Goal: Task Accomplishment & Management: Use online tool/utility

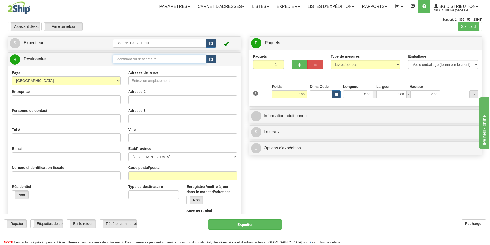
click at [133, 58] on input "text" at bounding box center [159, 59] width 93 height 9
click at [133, 69] on div "20167" at bounding box center [158, 67] width 88 height 6
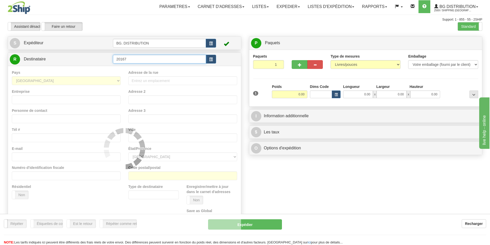
type input "20167"
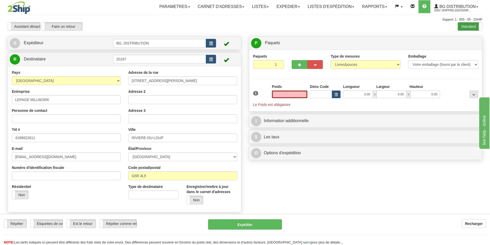
type input "0.00"
click at [465, 25] on label "Standard" at bounding box center [470, 26] width 24 height 8
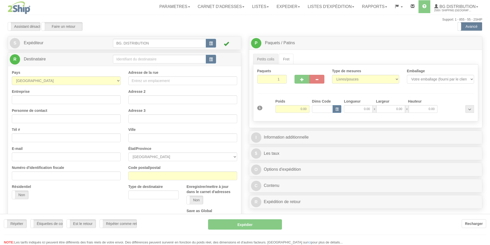
click at [129, 56] on div at bounding box center [245, 122] width 490 height 245
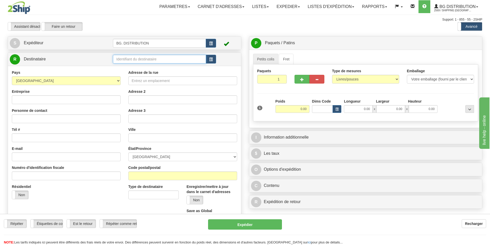
click at [129, 58] on input "text" at bounding box center [159, 59] width 93 height 9
click at [125, 67] on div "20167" at bounding box center [158, 67] width 88 height 6
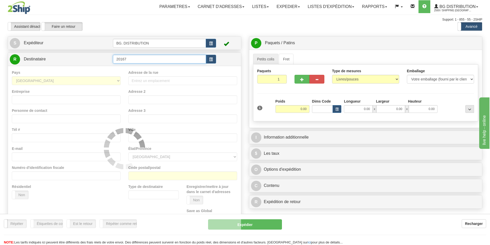
type input "20167"
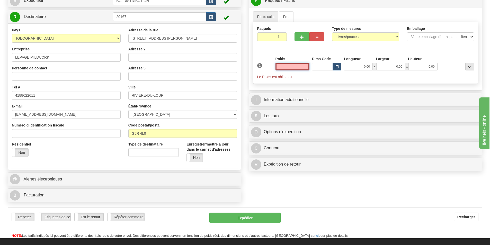
scroll to position [51, 0]
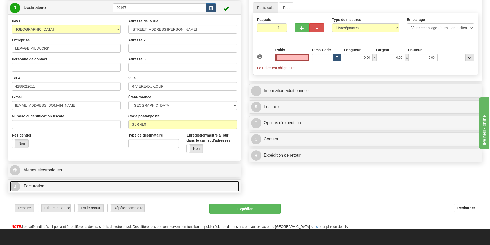
type input "0.00"
click at [71, 187] on link "B Facturation" at bounding box center [124, 186] width 229 height 11
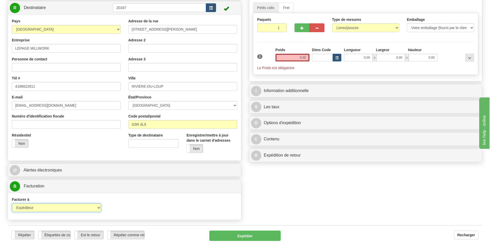
click at [87, 207] on select "Expéditeur Destinataire Tierce personne Collecter" at bounding box center [56, 207] width 89 height 9
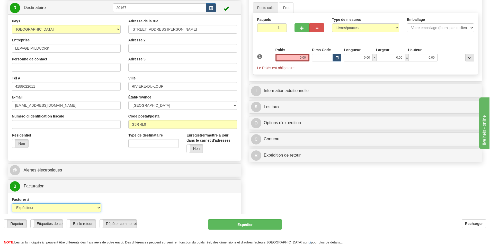
select select "2"
click at [12, 203] on select "Expéditeur Destinataire Tierce personne Collecter" at bounding box center [56, 207] width 89 height 9
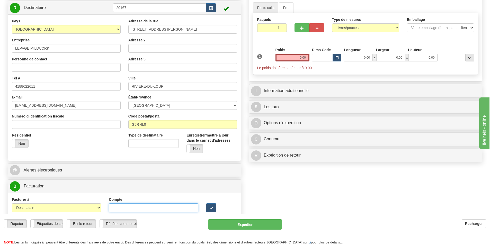
click at [118, 208] on input "Compte" at bounding box center [153, 207] width 89 height 9
type input "6912867"
click at [297, 56] on input "0.00" at bounding box center [292, 58] width 34 height 8
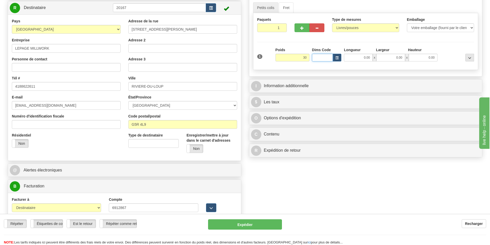
type input "30.00"
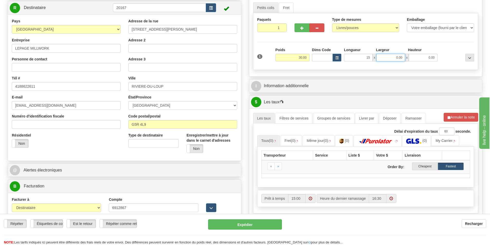
type input "15.00"
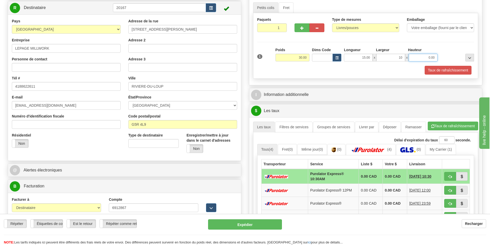
type input "10.00"
click at [432, 54] on input "0.00" at bounding box center [423, 58] width 29 height 8
type input "0.00"
click at [422, 64] on div "1 Poids 30.00 Dims Code x x" at bounding box center [366, 56] width 220 height 18
click at [419, 54] on input "0.00" at bounding box center [423, 58] width 29 height 8
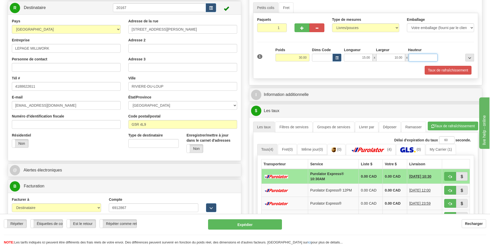
click at [424, 56] on input "Hauteur" at bounding box center [423, 58] width 29 height 8
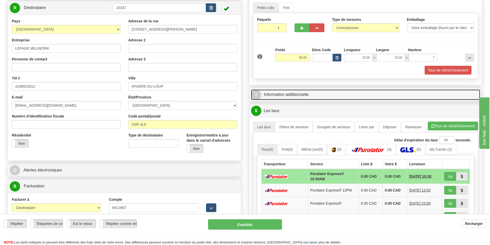
type input "7.00"
click at [295, 92] on link "I Information additionnelle" at bounding box center [365, 94] width 229 height 11
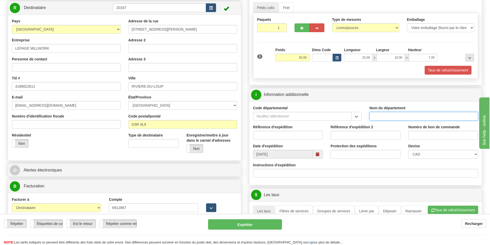
click at [388, 118] on input "Nom du département" at bounding box center [423, 116] width 109 height 9
type input "."
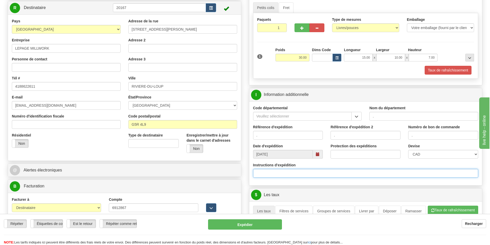
click at [255, 174] on input "Instructions d'expédition" at bounding box center [365, 173] width 225 height 9
type input "2"
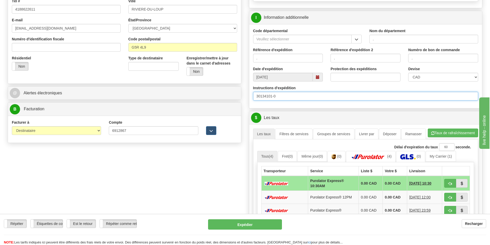
scroll to position [154, 0]
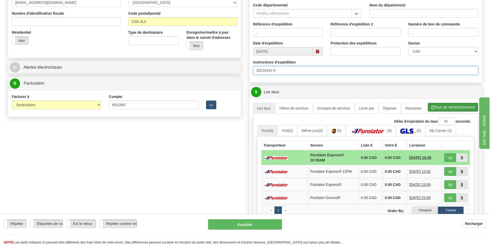
type input "30134101-0"
click at [453, 108] on button "Taux de rafraîchissement" at bounding box center [453, 107] width 50 height 9
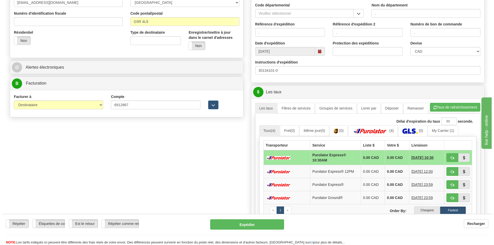
scroll to position [180, 0]
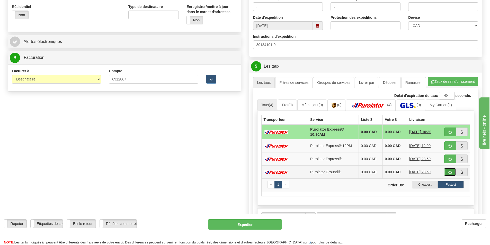
click at [451, 171] on span "button" at bounding box center [450, 172] width 4 height 3
type input "260"
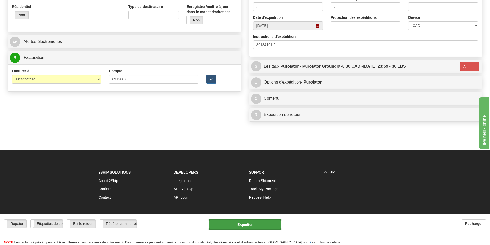
click at [252, 223] on button "Expédier" at bounding box center [245, 224] width 74 height 10
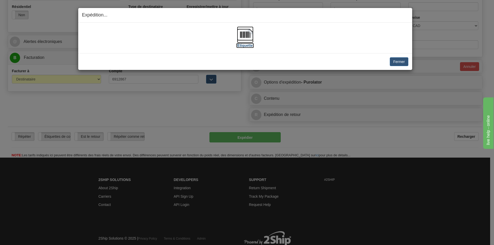
click at [244, 36] on img at bounding box center [245, 34] width 16 height 16
click at [397, 64] on button "Fermer" at bounding box center [399, 61] width 18 height 9
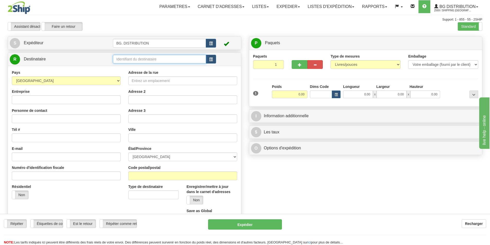
click at [163, 61] on input "text" at bounding box center [159, 59] width 93 height 9
click at [473, 29] on label "Standard" at bounding box center [470, 26] width 24 height 8
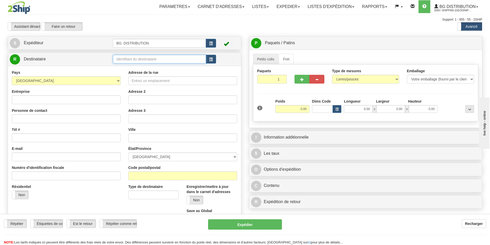
click at [128, 61] on input "text" at bounding box center [159, 59] width 93 height 9
type input "20030"
click button "Supprimer" at bounding box center [0, 0] width 0 height 0
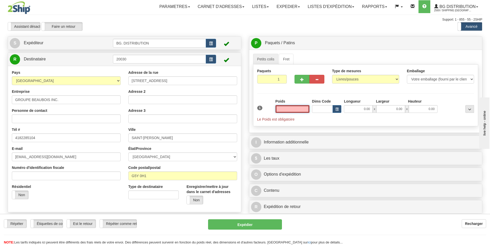
type input "3"
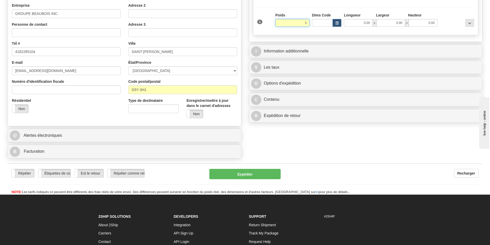
scroll to position [77, 0]
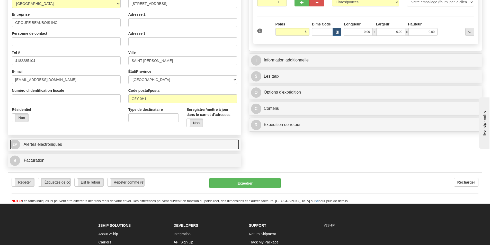
type input "5.00"
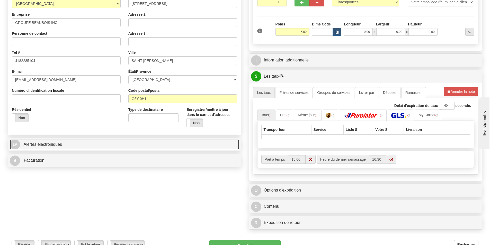
click at [92, 142] on link "@ Alertes électroniques" at bounding box center [124, 144] width 229 height 11
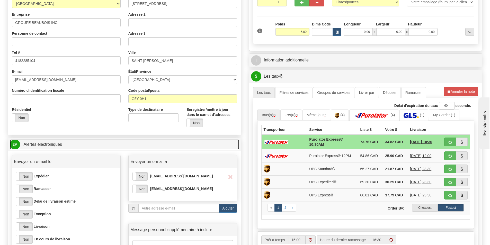
click at [117, 141] on link "@ Alertes électroniques" at bounding box center [124, 144] width 229 height 11
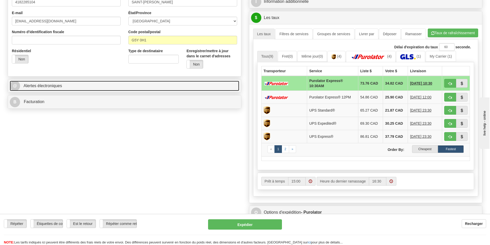
scroll to position [154, 0]
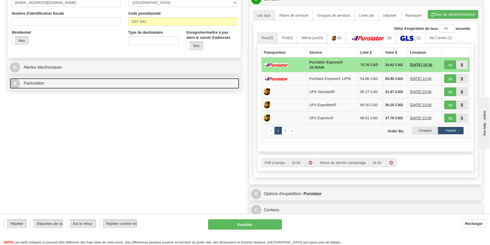
click at [102, 79] on link "B Facturation" at bounding box center [124, 83] width 229 height 11
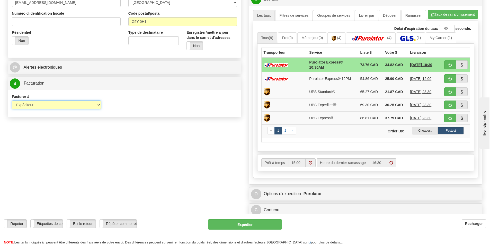
click at [99, 103] on select "Expéditeur Destinataire Tierce personne Collecter" at bounding box center [56, 105] width 89 height 9
select select "2"
click at [12, 101] on select "Expéditeur Destinataire Tierce personne Collecter" at bounding box center [56, 105] width 89 height 9
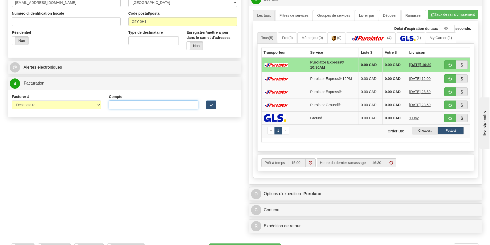
click at [113, 106] on input "Compte" at bounding box center [153, 105] width 89 height 9
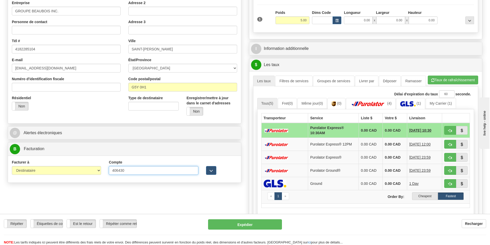
scroll to position [77, 0]
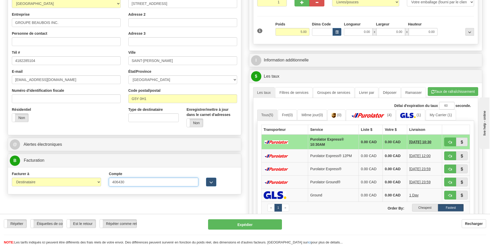
type input "406430"
click at [360, 32] on input "0.00" at bounding box center [358, 32] width 29 height 8
type input "12.00"
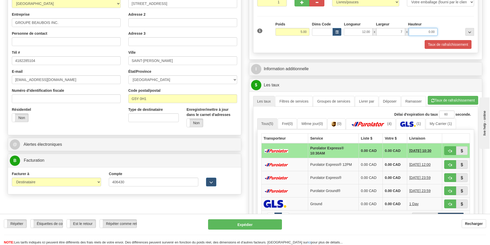
type input "7.00"
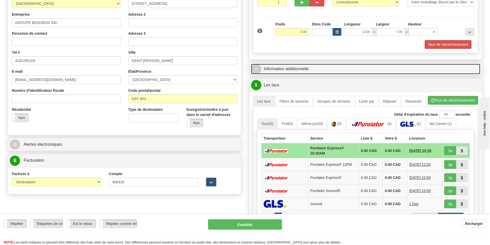
type input "4.00"
click at [325, 67] on link "I Information additionnelle" at bounding box center [365, 69] width 229 height 11
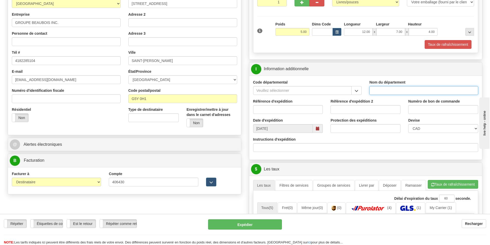
click at [389, 92] on input "Nom du département" at bounding box center [423, 90] width 109 height 9
type input "."
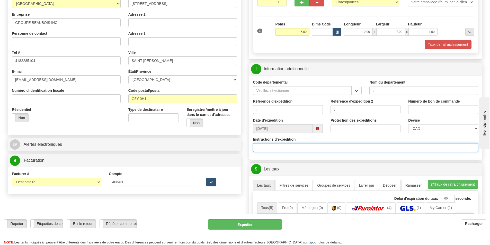
click at [271, 150] on input "Instructions d'expédition" at bounding box center [365, 147] width 225 height 9
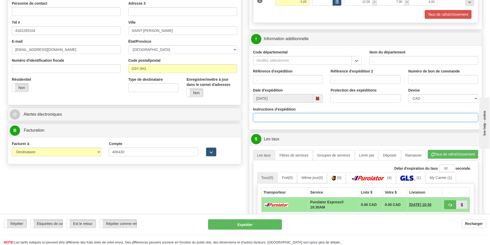
scroll to position [154, 0]
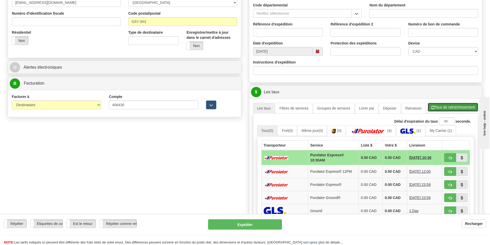
click at [445, 108] on button "Taux de rafraîchissement" at bounding box center [453, 107] width 50 height 9
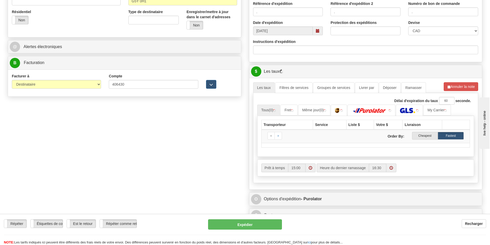
scroll to position [206, 0]
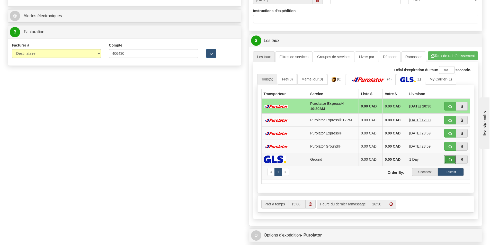
click at [447, 158] on button "button" at bounding box center [450, 159] width 12 height 9
type input "1"
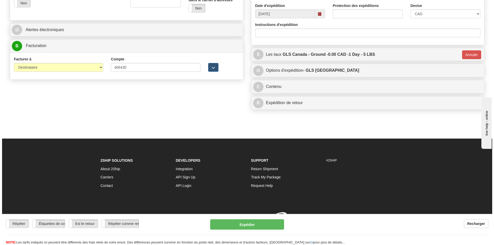
scroll to position [199, 0]
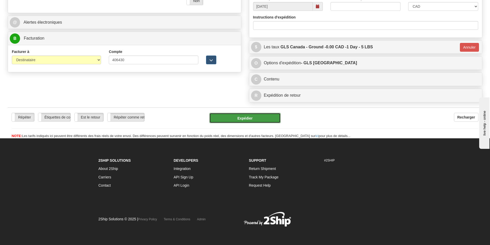
click at [249, 119] on button "Expédier" at bounding box center [244, 118] width 71 height 10
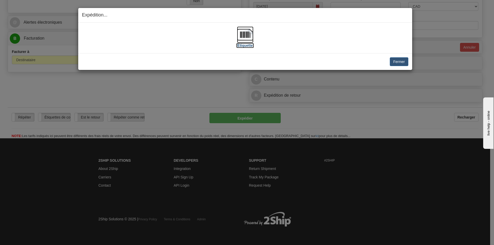
click at [249, 38] on img at bounding box center [245, 34] width 16 height 16
click at [243, 35] on img at bounding box center [245, 34] width 16 height 16
click at [400, 61] on button "Fermer" at bounding box center [399, 61] width 18 height 9
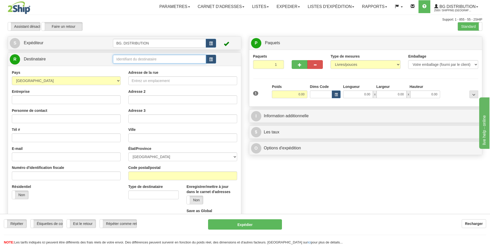
click at [135, 58] on input "text" at bounding box center [159, 59] width 93 height 9
type input "20064"
click button "Supprimer" at bounding box center [0, 0] width 0 height 0
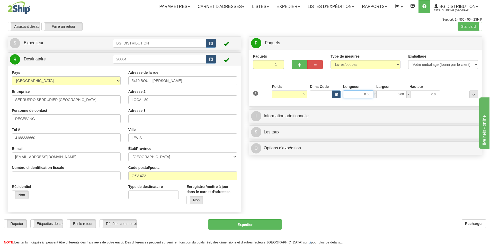
type input "6.00"
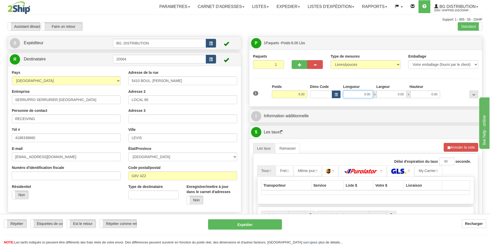
drag, startPoint x: 351, startPoint y: 93, endPoint x: 343, endPoint y: 108, distance: 16.9
click at [351, 93] on input "0.00" at bounding box center [358, 95] width 30 height 8
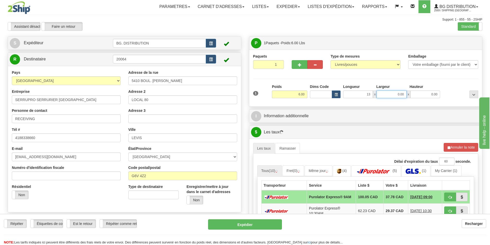
type input "13.00"
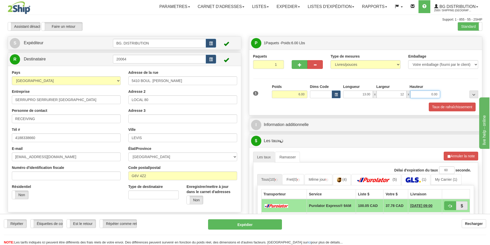
type input "12.00"
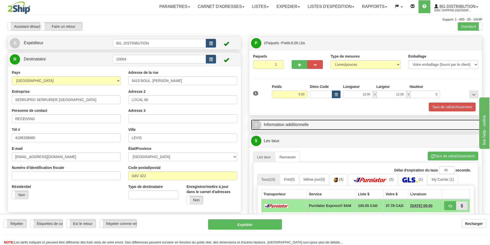
type input "6.00"
click at [315, 121] on link "I Information additionnelle" at bounding box center [365, 125] width 229 height 11
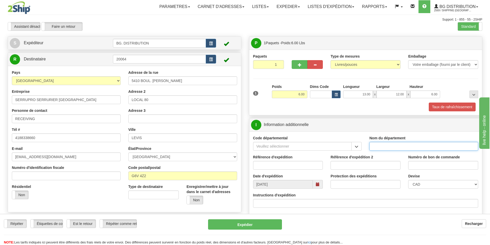
click at [391, 149] on input "Nom du département" at bounding box center [423, 146] width 109 height 9
type input "."
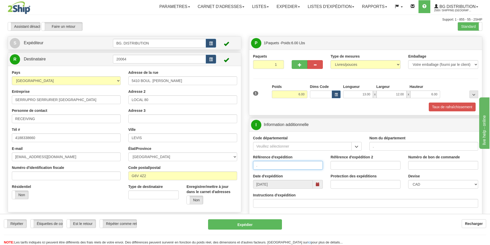
type input "."
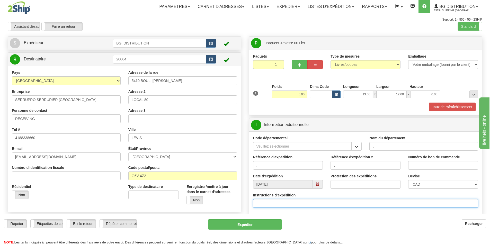
click at [295, 204] on input "Instructions d'expédition" at bounding box center [365, 203] width 225 height 9
drag, startPoint x: 273, startPoint y: 203, endPoint x: 201, endPoint y: 208, distance: 72.4
click at [234, 36] on div "Créer une étiquette pour le retour Créer un ramassage sans étiquette S Expédite…" at bounding box center [245, 36] width 482 height 0
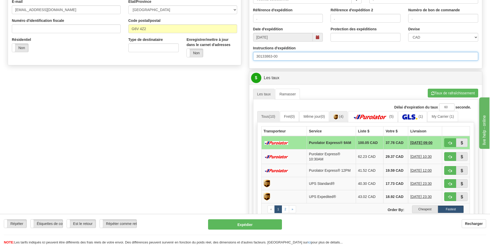
scroll to position [154, 0]
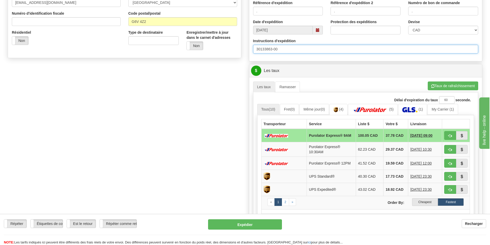
type input "30133863-00"
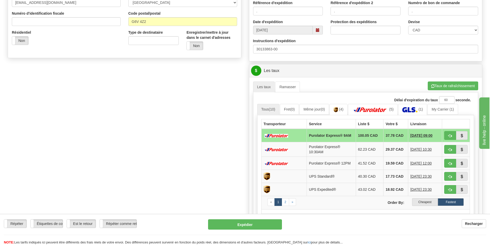
click at [450, 91] on ul "Les taux Ramasser Taux de rafraîchissement Annuler la note" at bounding box center [365, 87] width 225 height 11
click at [450, 89] on button "Taux de rafraîchissement" at bounding box center [453, 86] width 50 height 9
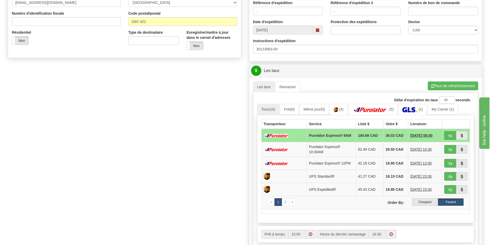
click at [421, 202] on label "Cheapest" at bounding box center [425, 202] width 26 height 8
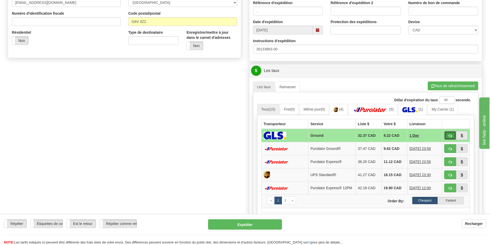
click at [449, 134] on span "button" at bounding box center [450, 135] width 4 height 3
type input "1"
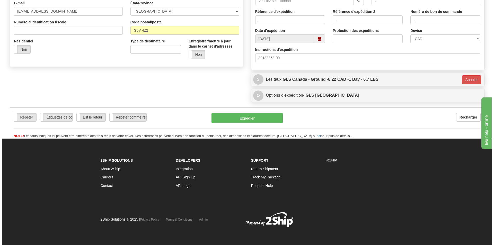
scroll to position [146, 0]
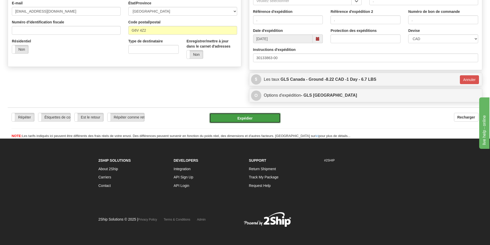
click at [252, 121] on button "Expédier" at bounding box center [244, 118] width 71 height 10
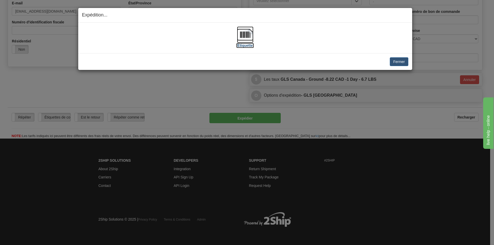
click at [248, 35] on img at bounding box center [245, 34] width 16 height 16
click at [398, 61] on button "Fermer" at bounding box center [399, 61] width 18 height 9
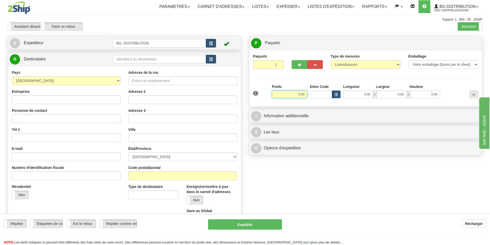
click at [296, 96] on input "0.00" at bounding box center [289, 95] width 35 height 8
type input "0.00"
click at [182, 61] on input "text" at bounding box center [159, 59] width 93 height 9
type input "20045"
click button "Supprimer" at bounding box center [0, 0] width 0 height 0
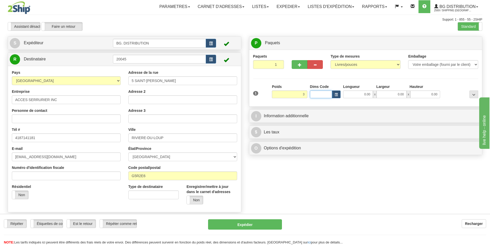
type input "3.00"
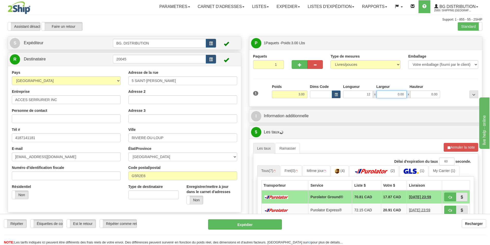
type input "12.00"
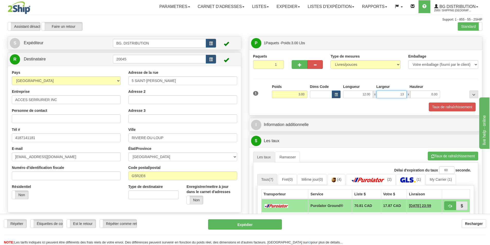
click button "Supprimer" at bounding box center [0, 0] width 0 height 0
type input "13.00"
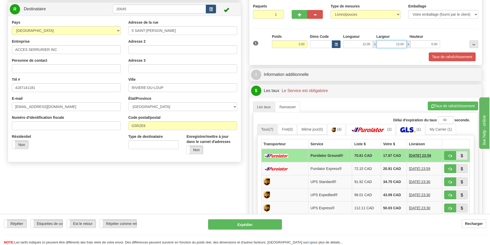
scroll to position [51, 0]
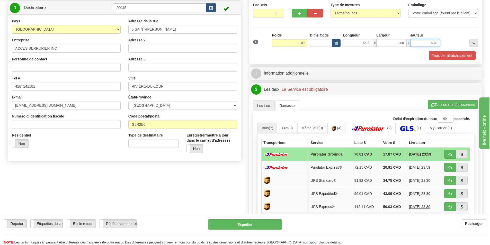
click at [432, 44] on input "0.00" at bounding box center [425, 43] width 30 height 8
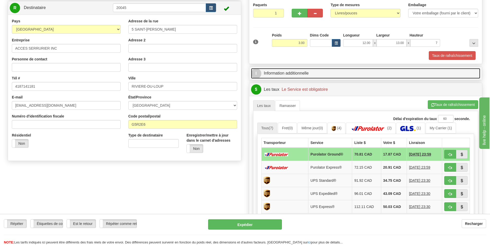
type input "7.00"
click at [342, 74] on link "I Information additionnelle" at bounding box center [365, 73] width 229 height 11
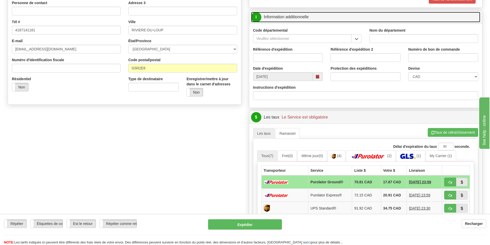
scroll to position [103, 0]
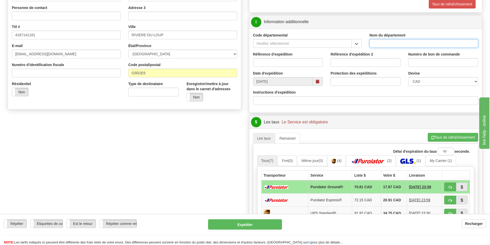
click at [389, 47] on input "Nom du département" at bounding box center [423, 43] width 109 height 9
type input "."
type input ".."
type input "."
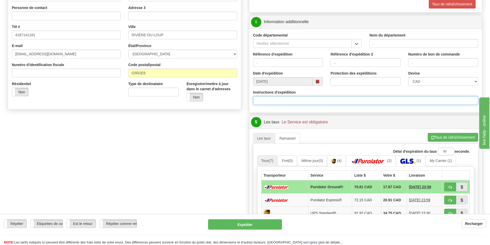
click at [256, 104] on input "Instructions d'expédition" at bounding box center [365, 100] width 225 height 9
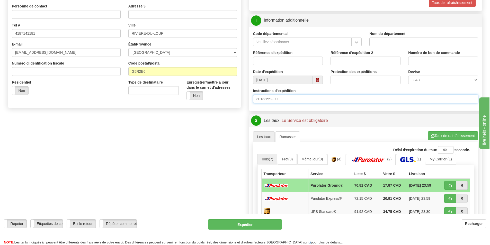
scroll to position [180, 0]
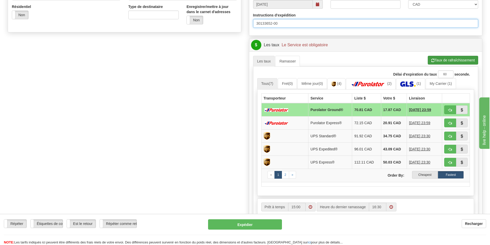
type input "30133652-00"
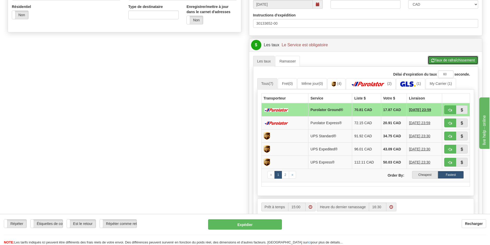
click at [454, 62] on button "Taux de rafraîchissement" at bounding box center [453, 60] width 50 height 9
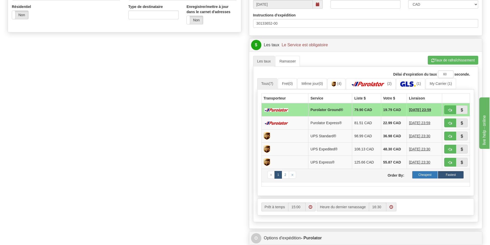
click at [429, 174] on label "Cheapest" at bounding box center [425, 175] width 26 height 8
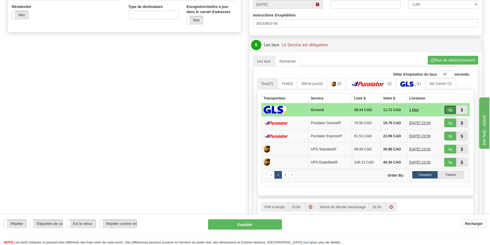
click at [450, 106] on button "button" at bounding box center [450, 109] width 12 height 9
type input "1"
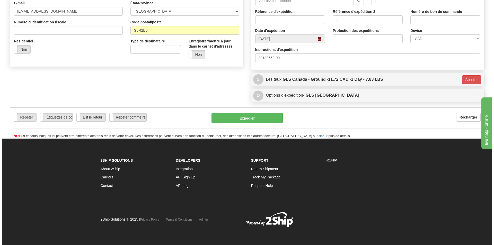
scroll to position [146, 0]
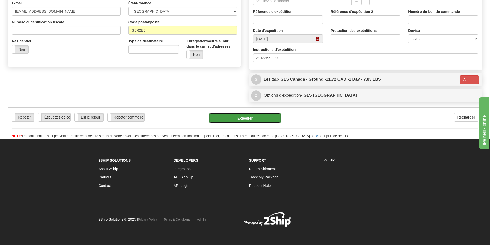
click at [248, 113] on button "Expédier" at bounding box center [244, 118] width 71 height 10
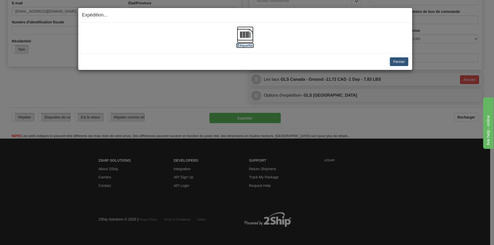
click at [244, 36] on img at bounding box center [245, 34] width 16 height 16
click at [402, 59] on button "Fermer" at bounding box center [399, 61] width 18 height 9
